Goal: Information Seeking & Learning: Learn about a topic

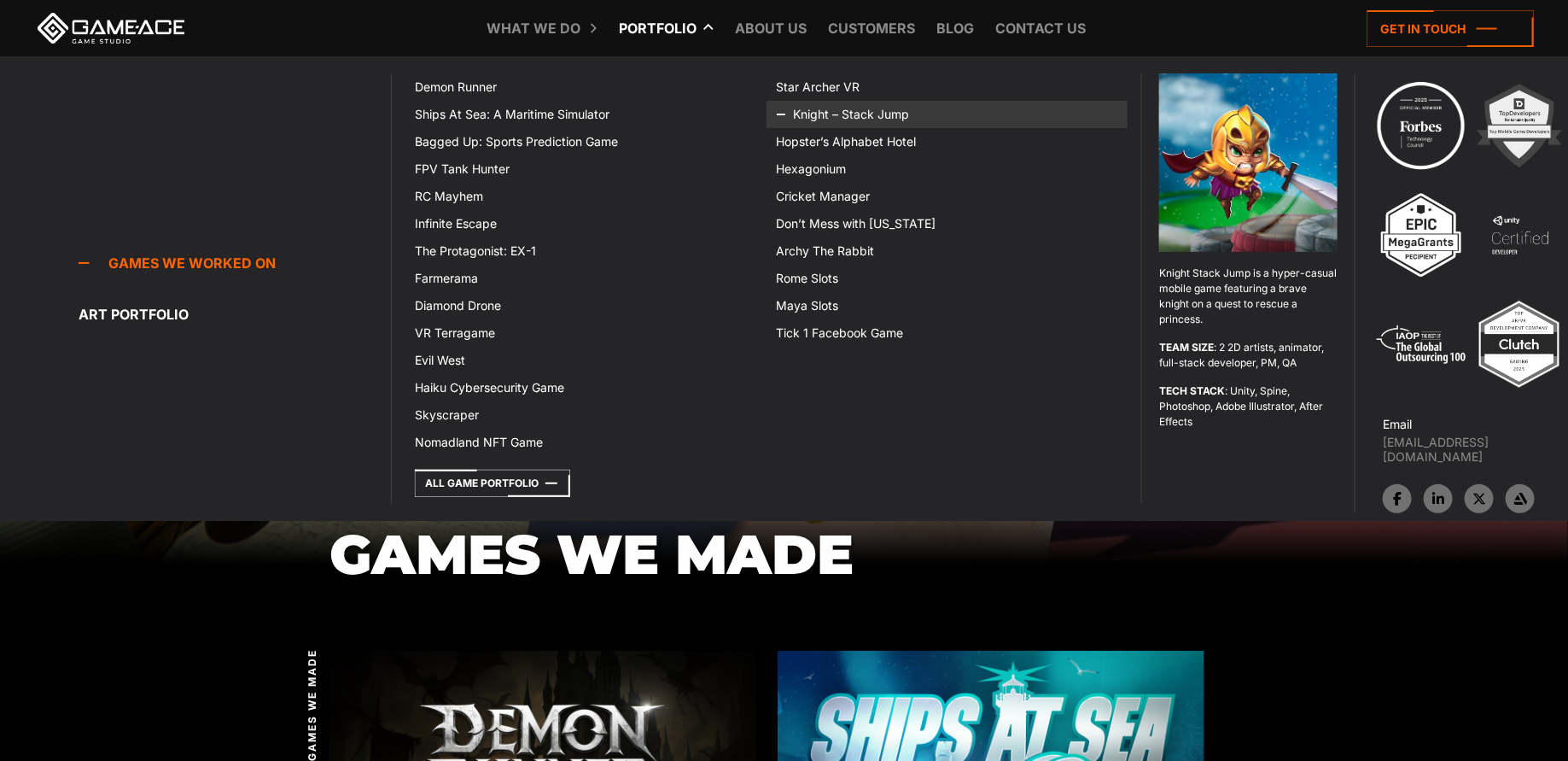
click at [816, 110] on icon at bounding box center [797, 114] width 41 height 28
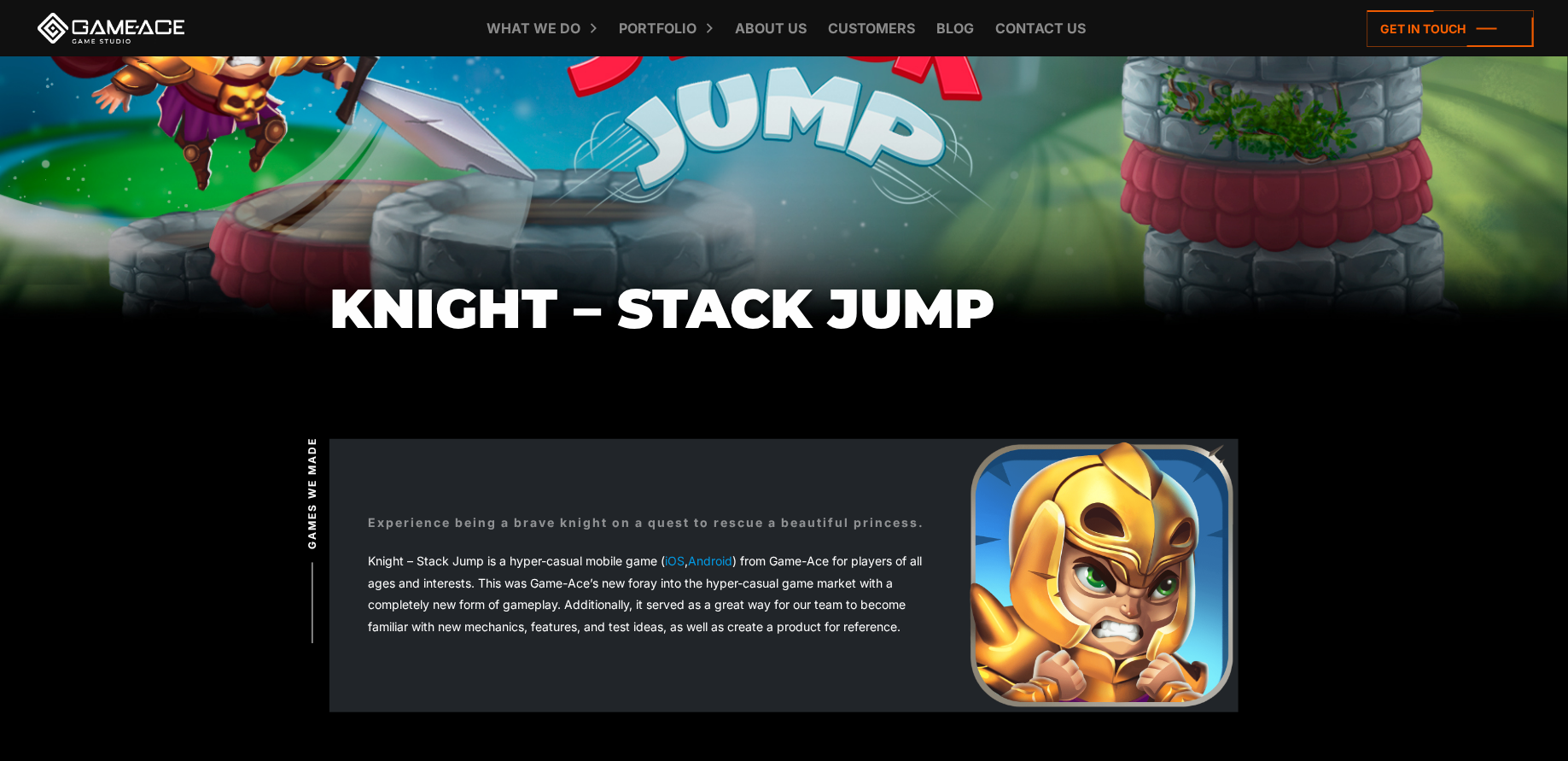
scroll to position [192, 0]
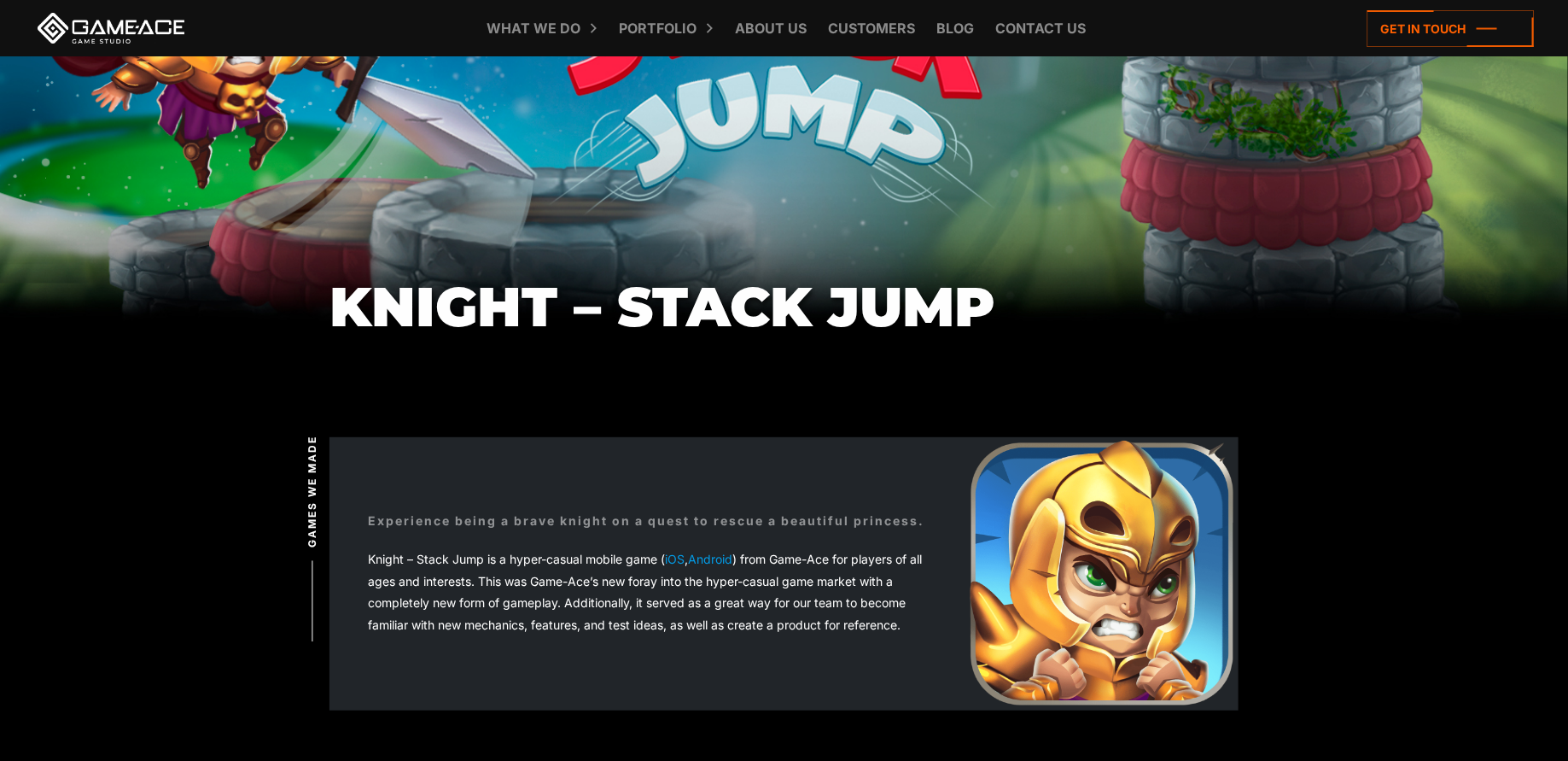
click at [677, 560] on link "iOS" at bounding box center [675, 559] width 20 height 14
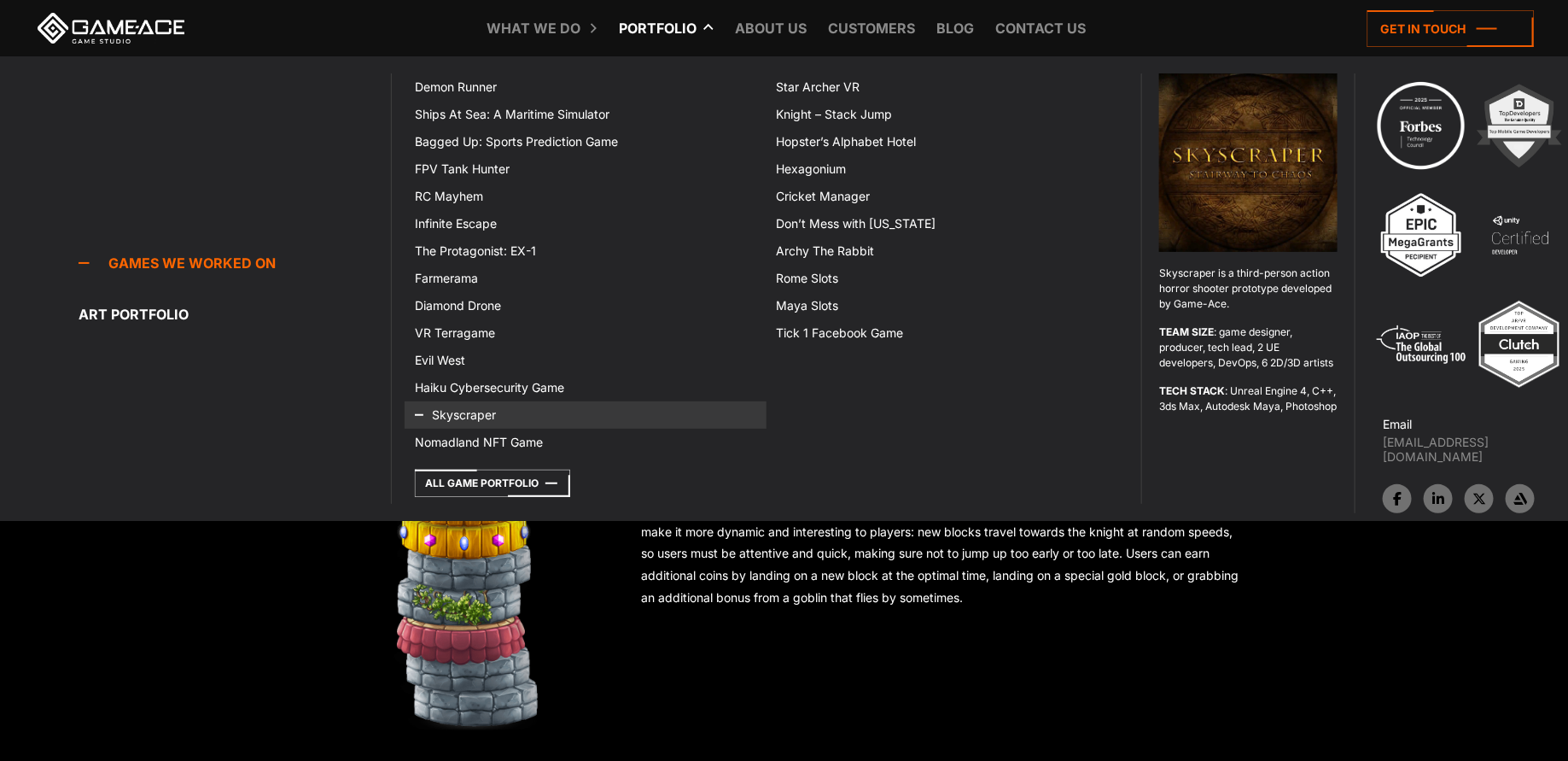
scroll to position [744, 0]
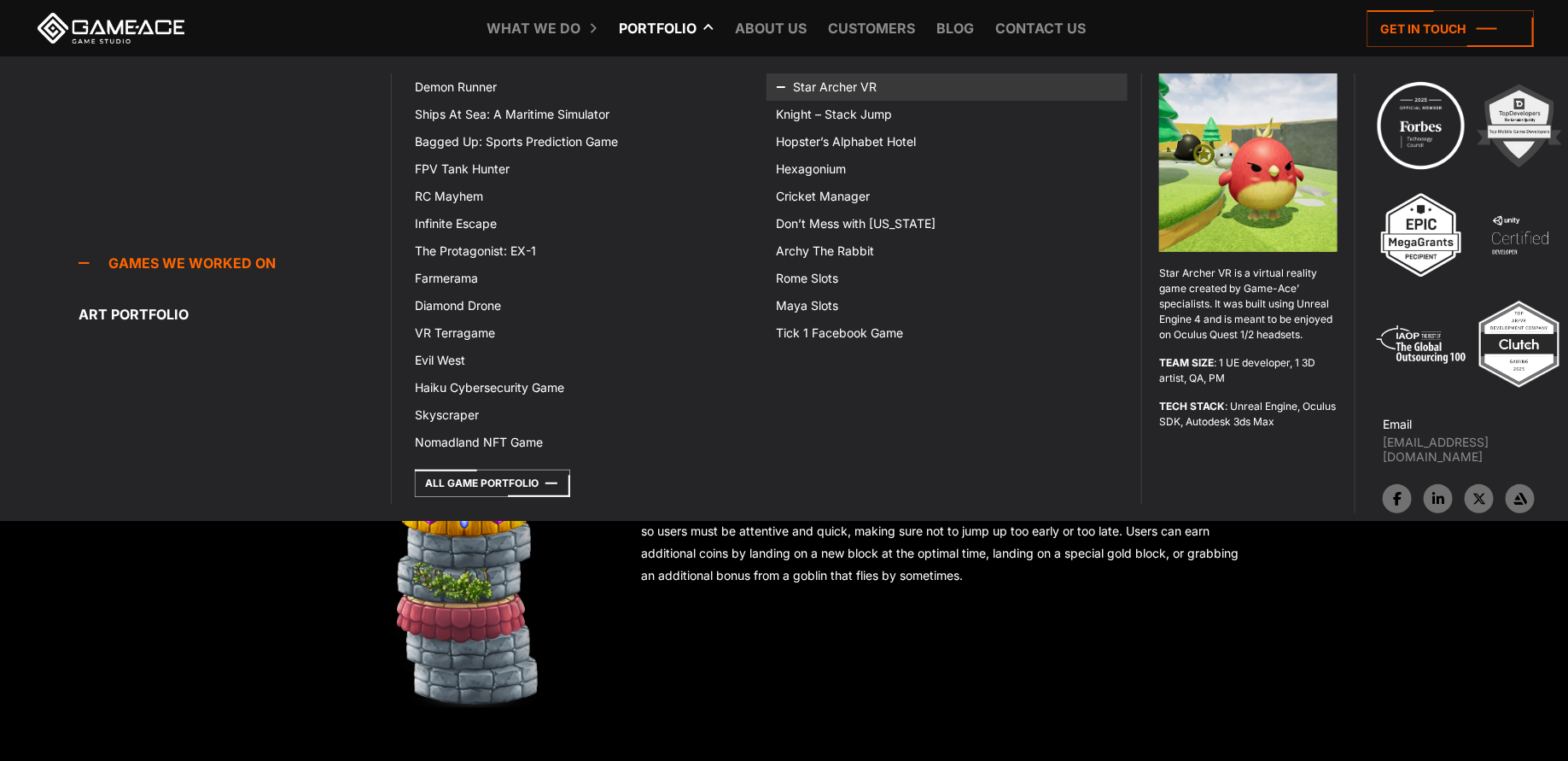
click at [843, 87] on link "Star Archer VR" at bounding box center [947, 87] width 361 height 28
